Goal: Task Accomplishment & Management: Manage account settings

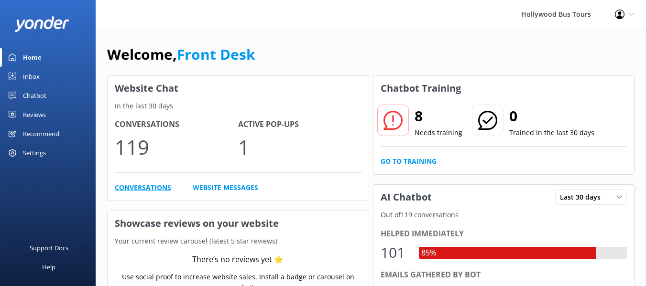
click at [148, 183] on link "Conversations" at bounding box center [143, 188] width 56 height 11
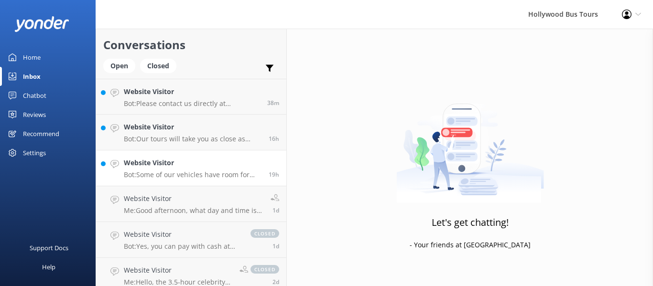
click at [191, 166] on h4 "Website Visitor" at bounding box center [193, 163] width 138 height 11
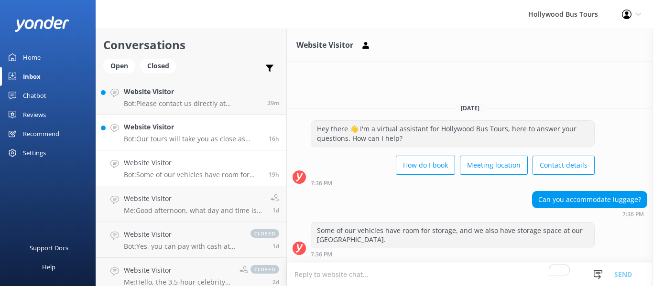
click at [237, 140] on p "Bot: Our tours will take you as close as legally possible to the Hollywood Sign…" at bounding box center [193, 139] width 138 height 9
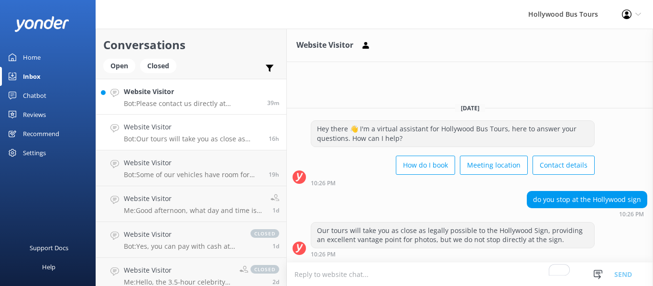
click at [191, 109] on link "Website Visitor Bot: Please contact us directly at [PHONE_NUMBER] to inquire ab…" at bounding box center [191, 97] width 190 height 36
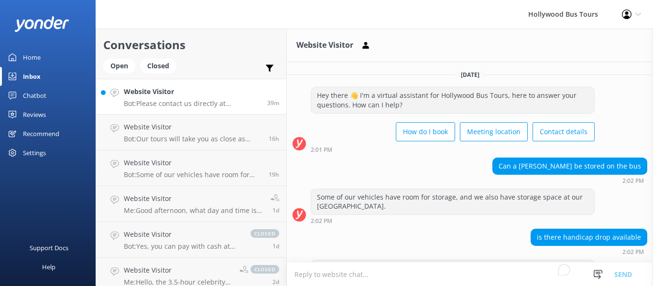
scroll to position [38, 0]
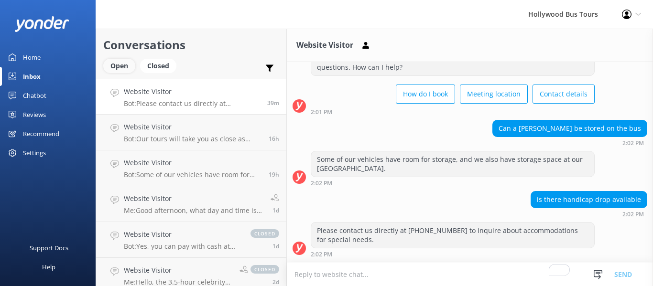
click at [120, 68] on div "Open" at bounding box center [119, 66] width 32 height 14
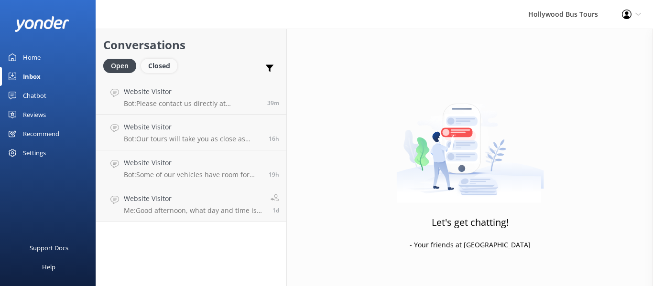
click at [161, 61] on div "Closed" at bounding box center [159, 66] width 36 height 14
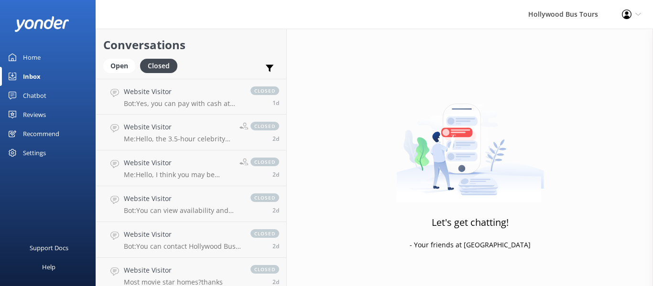
click at [46, 56] on link "Home" at bounding box center [48, 57] width 96 height 19
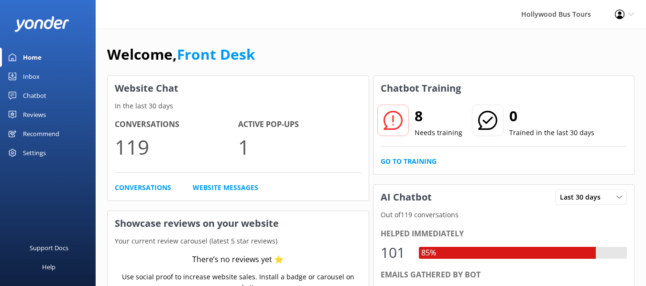
click at [153, 182] on div "Conversations 119 Active Pop-ups 1 Conversations Website Messages" at bounding box center [238, 155] width 261 height 89
click at [155, 187] on link "Conversations" at bounding box center [143, 188] width 56 height 11
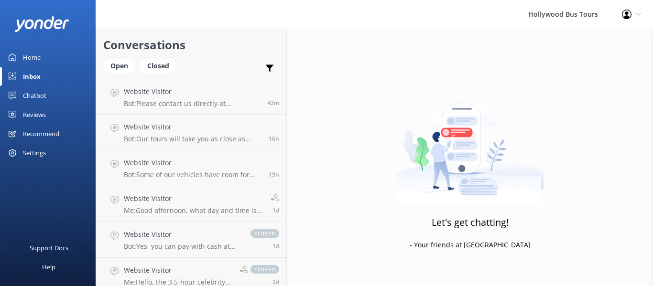
click at [25, 50] on div "Home" at bounding box center [32, 57] width 18 height 19
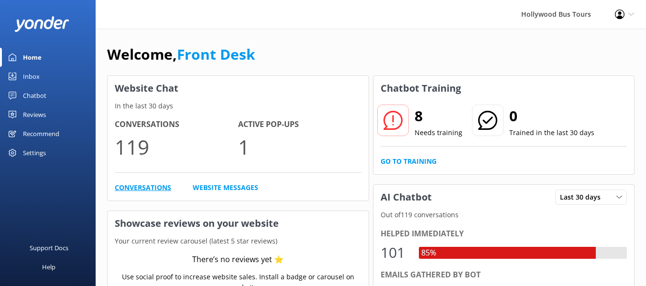
click at [141, 191] on link "Conversations" at bounding box center [143, 188] width 56 height 11
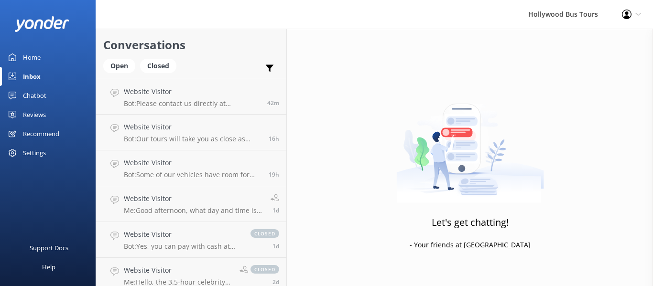
click at [33, 56] on div "Home" at bounding box center [32, 57] width 18 height 19
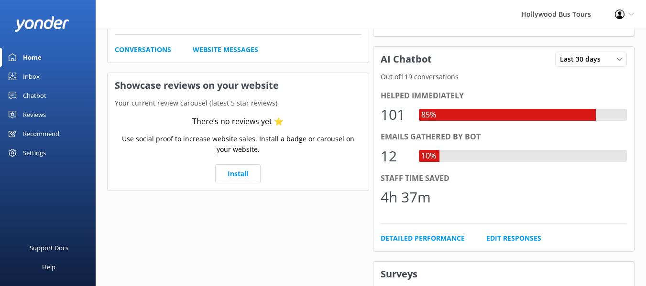
scroll to position [137, 0]
